Goal: Task Accomplishment & Management: Complete application form

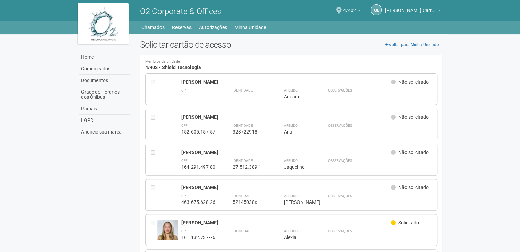
click at [184, 153] on div "Jaqueline da Silva Caetano" at bounding box center [286, 152] width 210 height 6
click at [155, 153] on div at bounding box center [154, 159] width 7 height 21
click at [121, 60] on link "Home" at bounding box center [104, 57] width 50 height 12
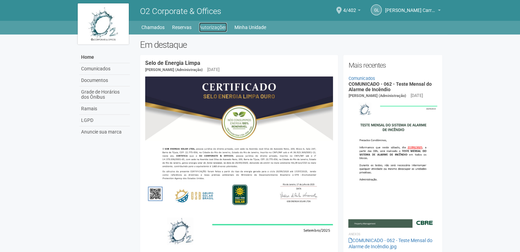
click at [213, 31] on link "Autorizações" at bounding box center [213, 27] width 28 height 10
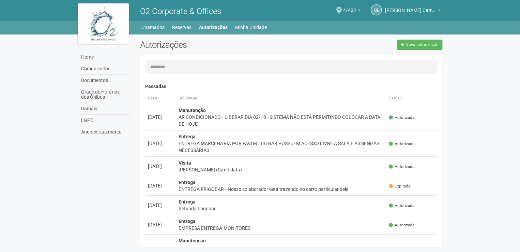
click at [192, 27] on li "Reservas" at bounding box center [185, 27] width 26 height 10
click at [156, 28] on link "Chamados" at bounding box center [152, 27] width 23 height 10
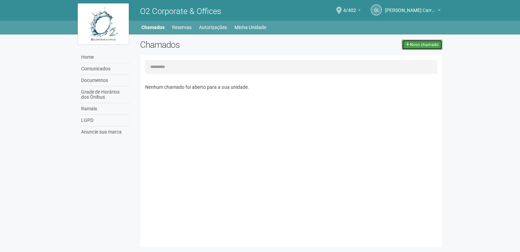
click at [414, 48] on link "Novo chamado" at bounding box center [422, 45] width 41 height 10
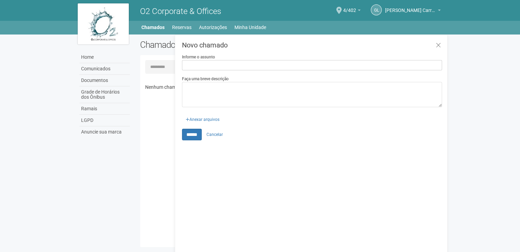
click at [161, 122] on div "Nenhum chamado foi aberto para a sua unidade." at bounding box center [293, 159] width 297 height 165
click at [440, 48] on icon at bounding box center [438, 45] width 5 height 7
click at [439, 46] on icon at bounding box center [438, 45] width 5 height 7
click at [136, 169] on div "Chamados Novo chamado Nenhum chamado foi aberto para a sua unidade. Novo chamad…" at bounding box center [291, 145] width 313 height 211
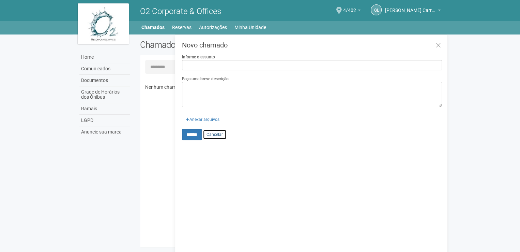
click at [222, 134] on link "Cancelar" at bounding box center [215, 134] width 24 height 10
click at [439, 44] on icon at bounding box center [438, 45] width 5 height 7
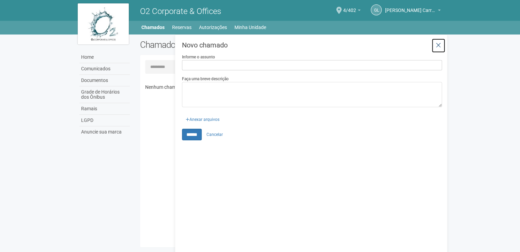
click at [439, 44] on icon at bounding box center [438, 45] width 5 height 7
click at [113, 81] on link "Documentos" at bounding box center [104, 81] width 50 height 12
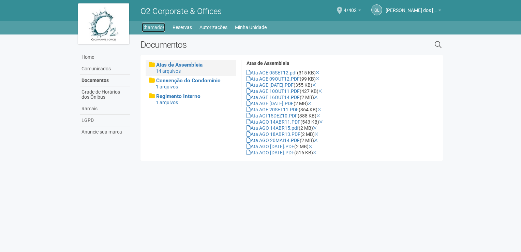
click at [159, 28] on link "Chamados" at bounding box center [153, 27] width 23 height 10
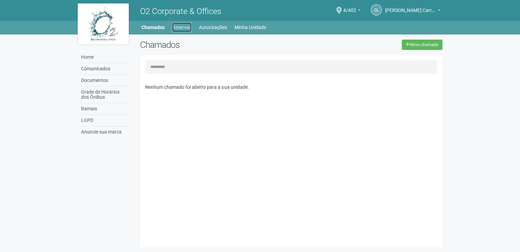
click at [184, 30] on link "Reservas" at bounding box center [181, 27] width 19 height 10
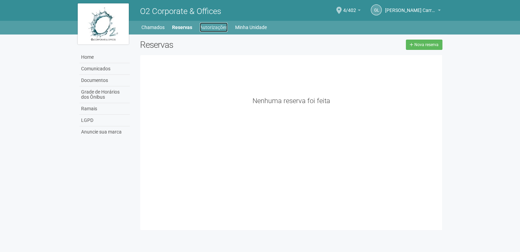
click at [206, 25] on link "Autorizações" at bounding box center [214, 27] width 28 height 10
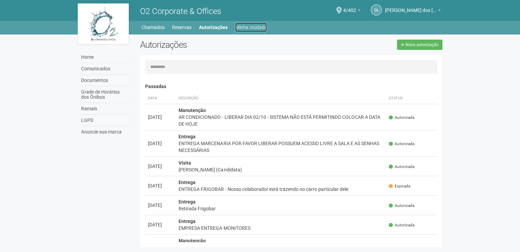
click at [242, 30] on link "Minha Unidade" at bounding box center [251, 27] width 32 height 10
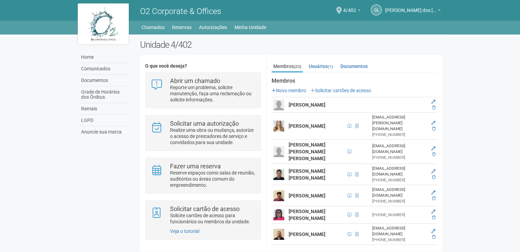
scroll to position [82, 0]
click at [355, 91] on link "Solicitar cartões de acesso" at bounding box center [340, 90] width 61 height 5
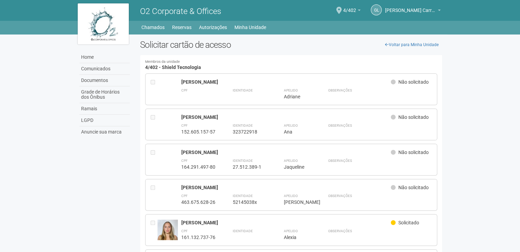
click at [215, 167] on div "164.291.497-80" at bounding box center [198, 167] width 34 height 6
drag, startPoint x: 215, startPoint y: 167, endPoint x: 200, endPoint y: 155, distance: 18.7
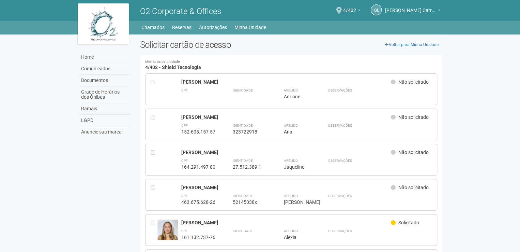
click at [200, 155] on div "Jaqueline da Silva Caetano Não solicitado" at bounding box center [306, 153] width 250 height 8
drag, startPoint x: 200, startPoint y: 155, endPoint x: 156, endPoint y: 155, distance: 44.0
click at [156, 155] on div at bounding box center [154, 159] width 7 height 21
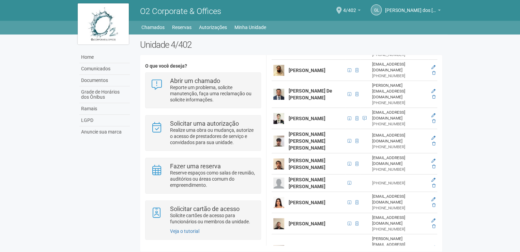
scroll to position [289, 0]
click at [433, 177] on icon at bounding box center [433, 179] width 4 height 4
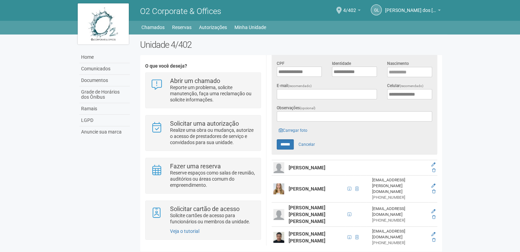
scroll to position [146, 0]
click at [300, 130] on link "Carregar foto" at bounding box center [293, 129] width 33 height 7
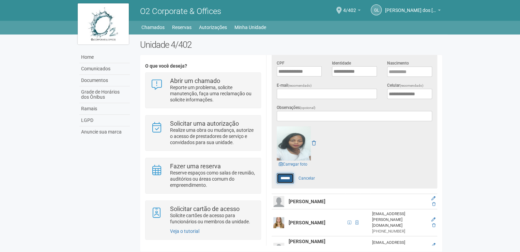
click at [286, 179] on input "******" at bounding box center [285, 178] width 17 height 10
type input "******"
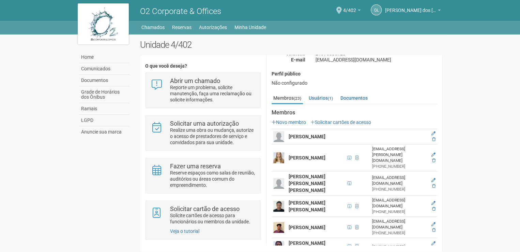
scroll to position [50, 0]
click at [342, 124] on link "Solicitar cartões de acesso" at bounding box center [340, 122] width 61 height 5
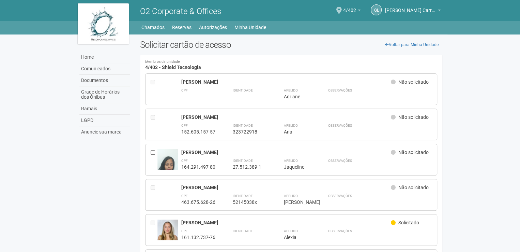
click at [166, 159] on img at bounding box center [167, 167] width 20 height 36
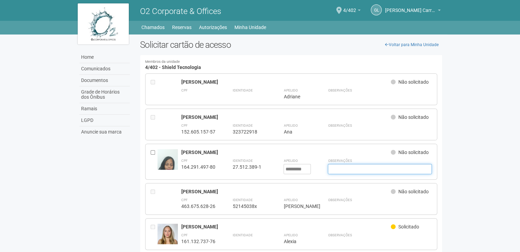
click at [335, 169] on input "text" at bounding box center [380, 169] width 104 height 10
click at [394, 154] on div "Não solicitado" at bounding box center [411, 153] width 41 height 8
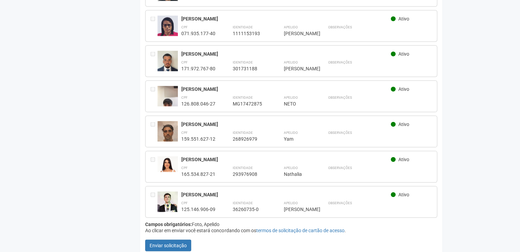
scroll to position [665, 0]
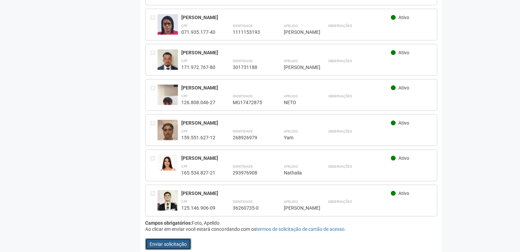
click at [159, 239] on button "Enviar solicitação" at bounding box center [168, 244] width 46 height 12
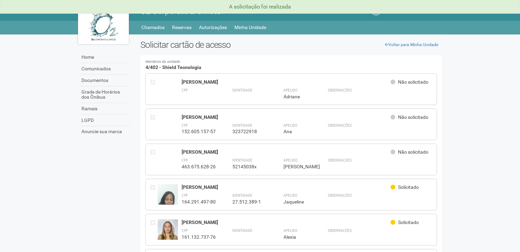
scroll to position [45, 0]
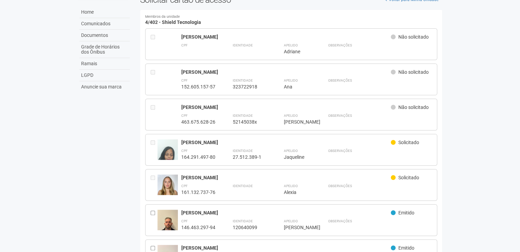
click at [174, 147] on img at bounding box center [167, 157] width 20 height 36
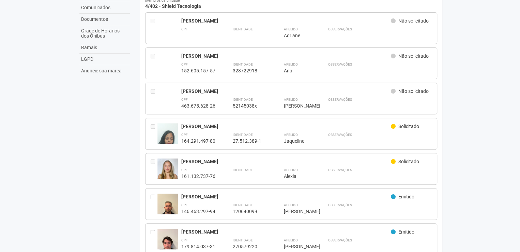
scroll to position [61, 0]
